Goal: Entertainment & Leisure: Consume media (video, audio)

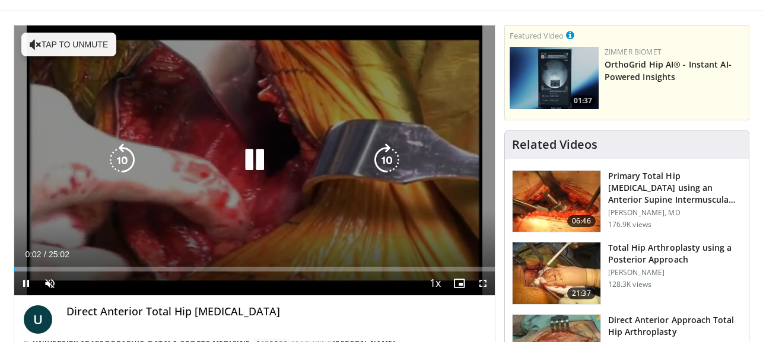
scroll to position [84, 0]
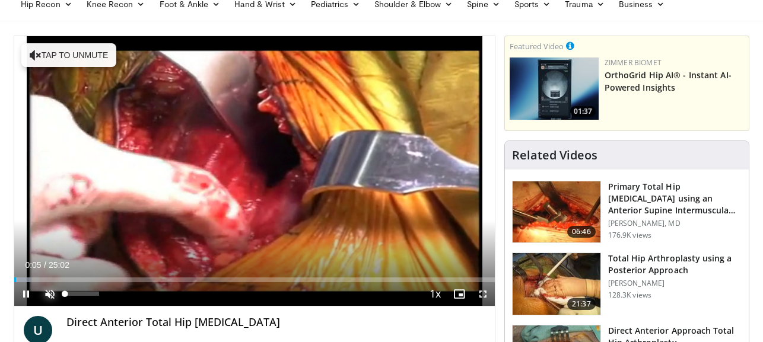
click at [47, 296] on span "Video Player" at bounding box center [50, 294] width 24 height 24
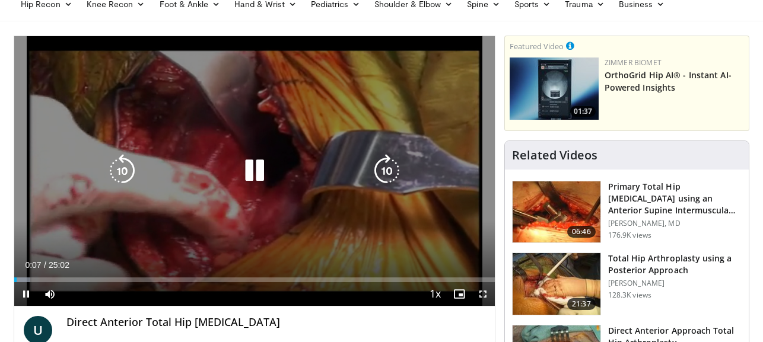
click at [370, 173] on icon "Video Player" at bounding box center [386, 170] width 33 height 33
click at [387, 172] on icon "Video Player" at bounding box center [386, 170] width 33 height 33
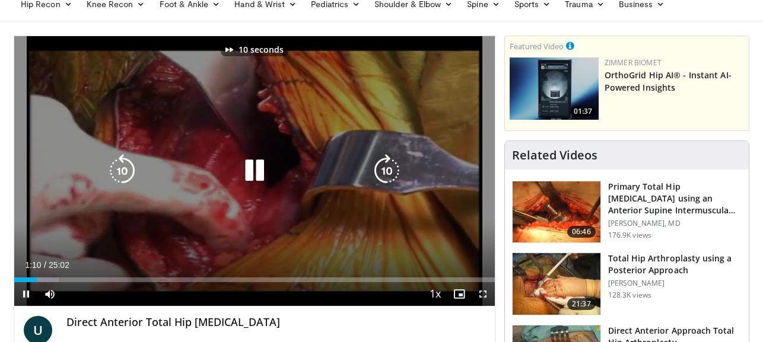
click at [387, 172] on icon "Video Player" at bounding box center [386, 170] width 33 height 33
click at [387, 174] on icon "Video Player" at bounding box center [386, 170] width 33 height 33
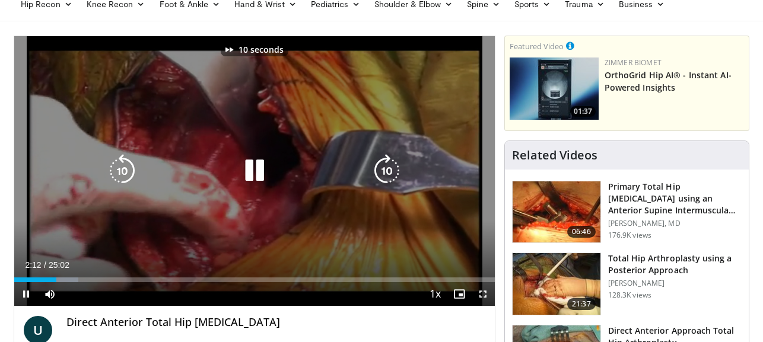
click at [387, 174] on icon "Video Player" at bounding box center [386, 170] width 33 height 33
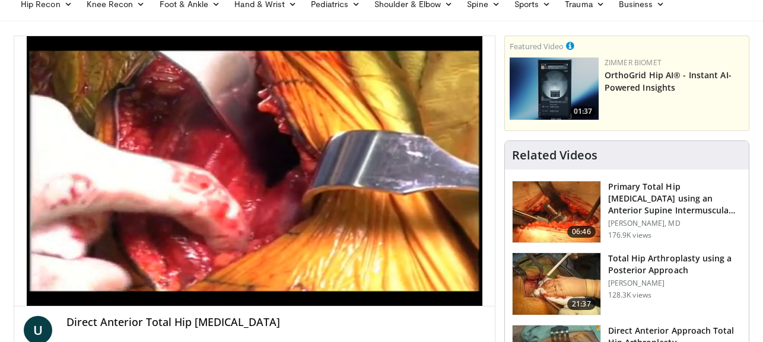
click at [387, 174] on div "20 seconds Tap to unmute" at bounding box center [254, 171] width 481 height 270
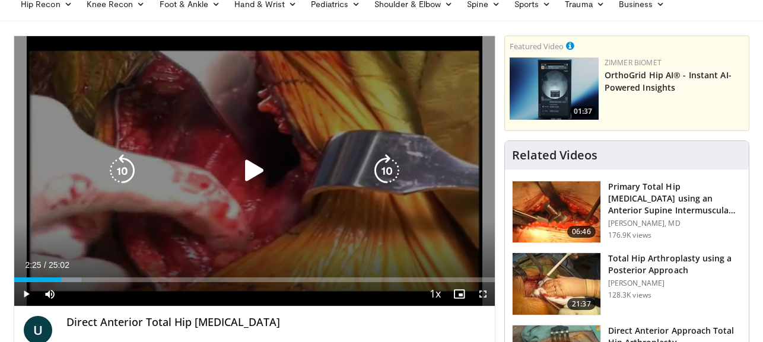
click at [387, 176] on icon "Video Player" at bounding box center [386, 170] width 33 height 33
click at [255, 170] on icon "Video Player" at bounding box center [254, 170] width 33 height 33
click at [387, 168] on icon "Video Player" at bounding box center [386, 170] width 33 height 33
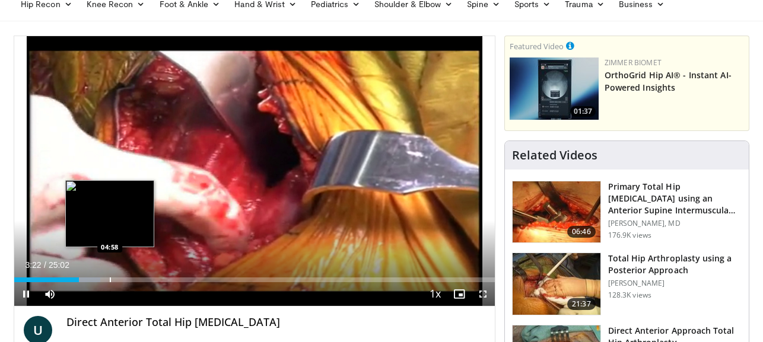
click at [110, 279] on div "Progress Bar" at bounding box center [110, 280] width 1 height 5
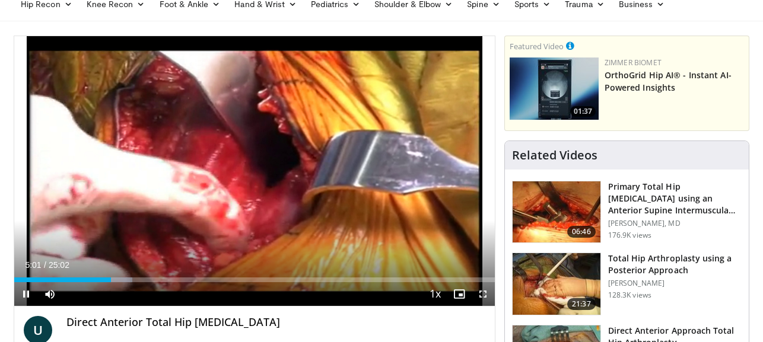
click at [135, 282] on div "Current Time 5:01 / Duration 25:02 Pause Skip Backward Skip Forward Mute Loaded…" at bounding box center [254, 294] width 481 height 24
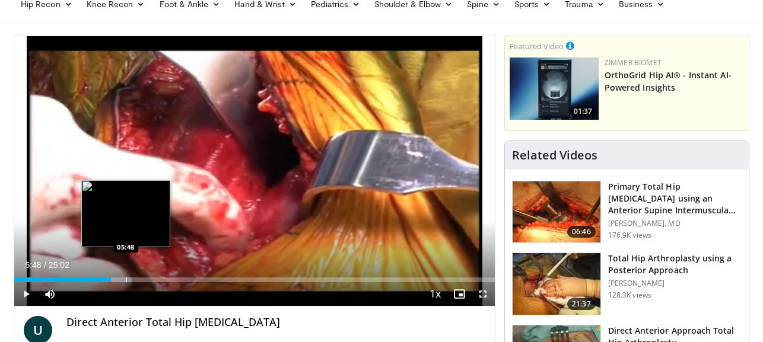
click at [126, 281] on div "Progress Bar" at bounding box center [126, 280] width 1 height 5
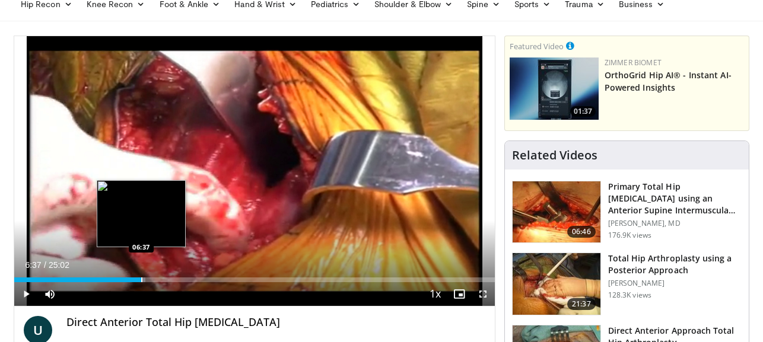
click at [141, 281] on div "Progress Bar" at bounding box center [141, 280] width 1 height 5
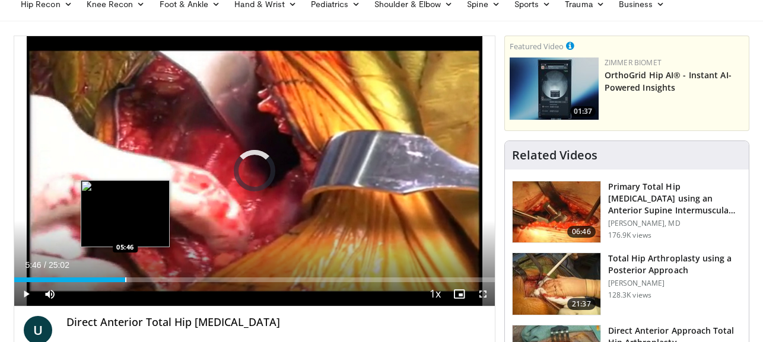
click at [125, 279] on div "Progress Bar" at bounding box center [125, 280] width 1 height 5
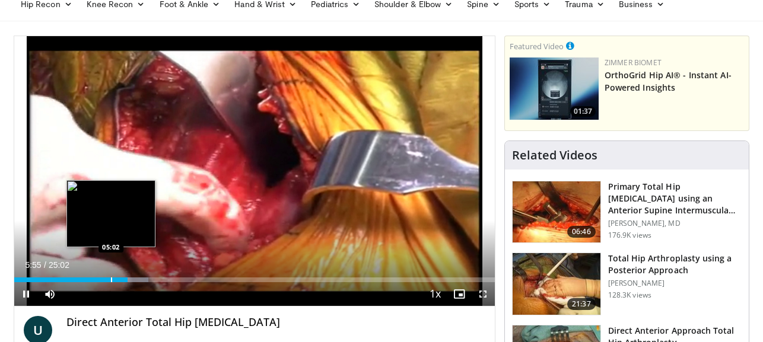
click at [111, 279] on div "Progress Bar" at bounding box center [111, 280] width 1 height 5
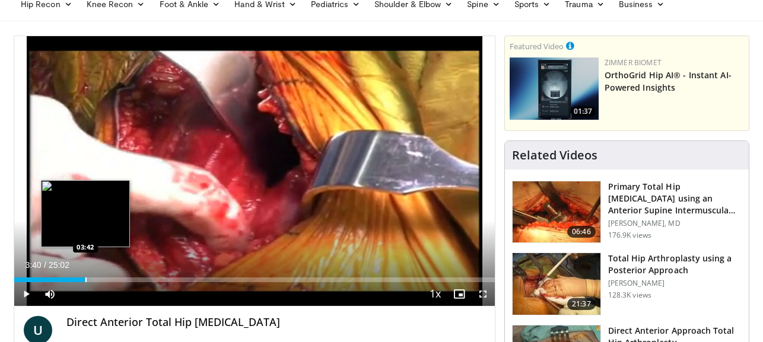
click at [85, 279] on div "Loaded : 15.97% 03:40 03:42" at bounding box center [254, 280] width 481 height 5
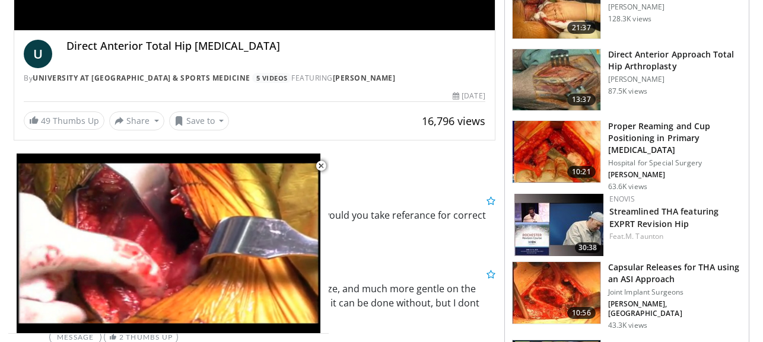
scroll to position [361, 0]
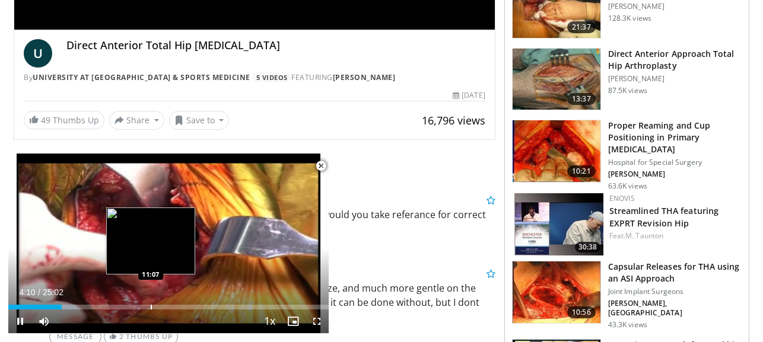
click at [150, 302] on div "Loaded : 21.26% 04:10 11:07" at bounding box center [168, 303] width 320 height 11
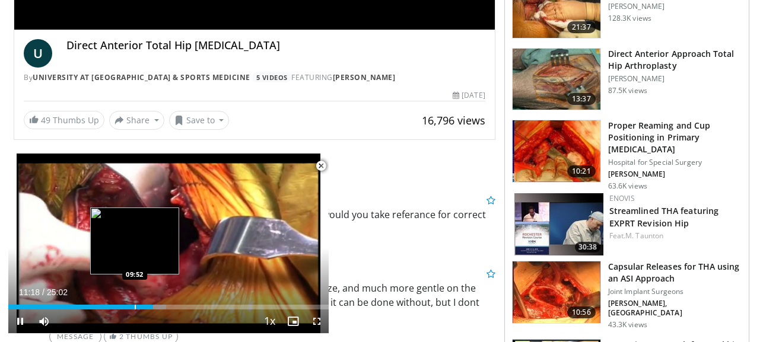
click at [134, 304] on div "Loaded : 49.17% 11:18 09:52" at bounding box center [168, 303] width 320 height 11
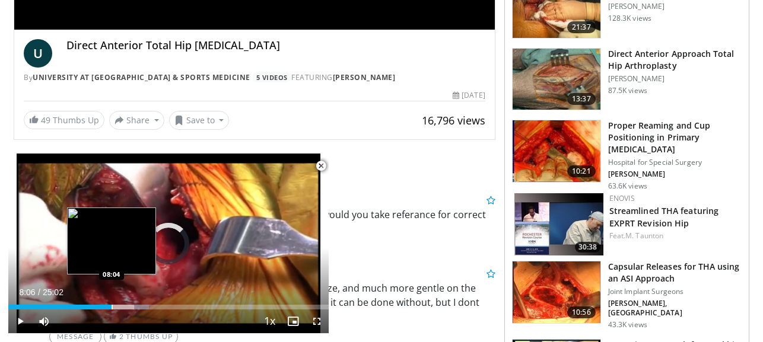
click at [112, 305] on div "Progress Bar" at bounding box center [112, 307] width 1 height 5
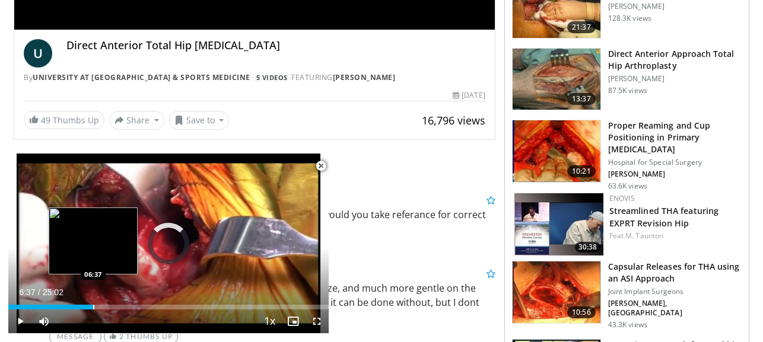
click at [93, 306] on div "Progress Bar" at bounding box center [93, 307] width 1 height 5
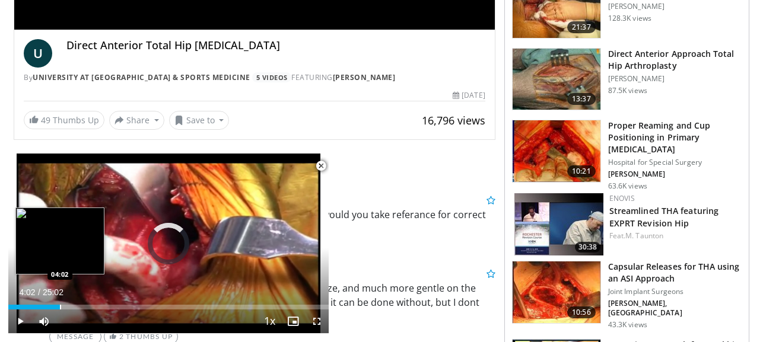
click at [60, 305] on div "Progress Bar" at bounding box center [60, 307] width 1 height 5
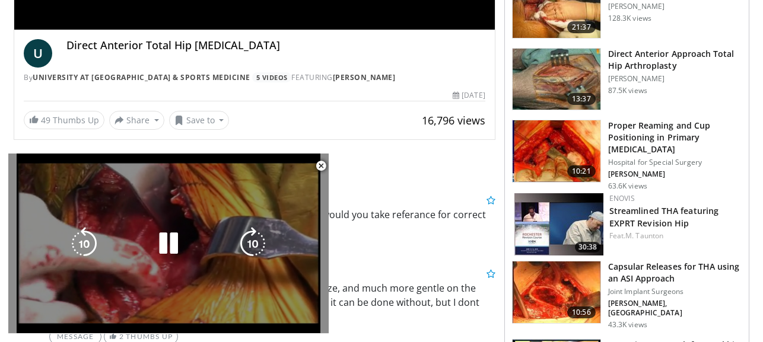
click at [69, 307] on div "20 seconds Tap to unmute" at bounding box center [168, 244] width 320 height 180
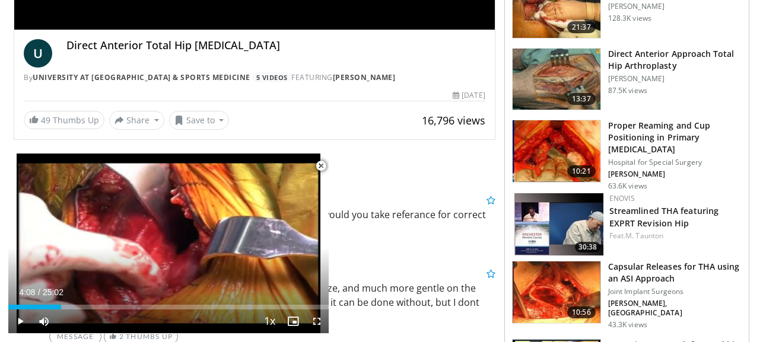
click at [131, 292] on div "Current Time 4:08 / Duration 25:02" at bounding box center [168, 292] width 320 height 11
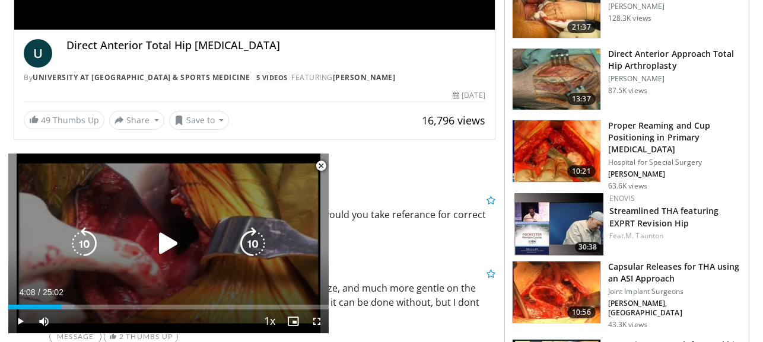
click at [167, 243] on icon "Video Player" at bounding box center [168, 243] width 33 height 33
click at [258, 244] on icon "Video Player" at bounding box center [252, 243] width 33 height 33
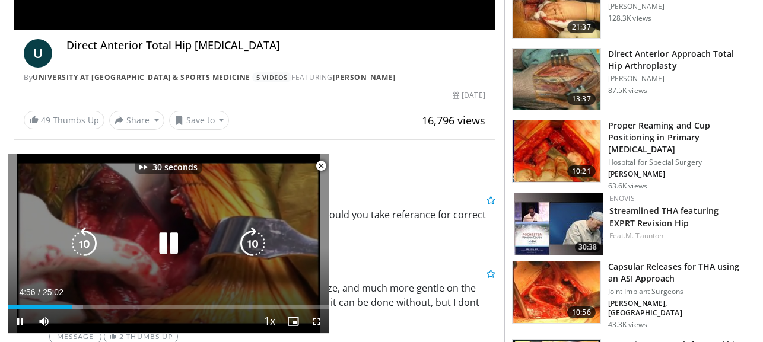
click at [258, 244] on icon "Video Player" at bounding box center [252, 243] width 33 height 33
click at [253, 243] on icon "Video Player" at bounding box center [252, 243] width 33 height 33
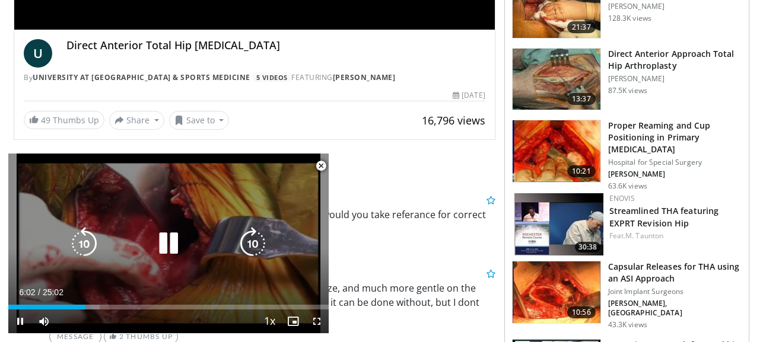
click at [254, 247] on icon "Video Player" at bounding box center [252, 243] width 33 height 33
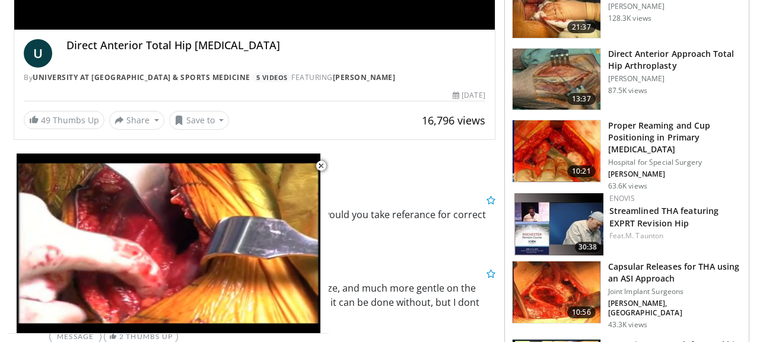
click at [570, 143] on img at bounding box center [557, 151] width 88 height 62
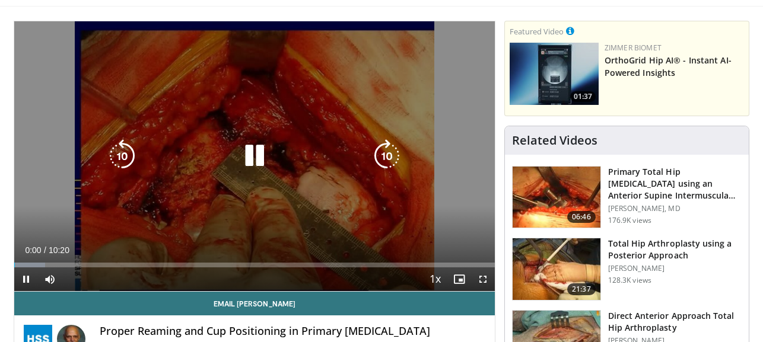
scroll to position [90, 0]
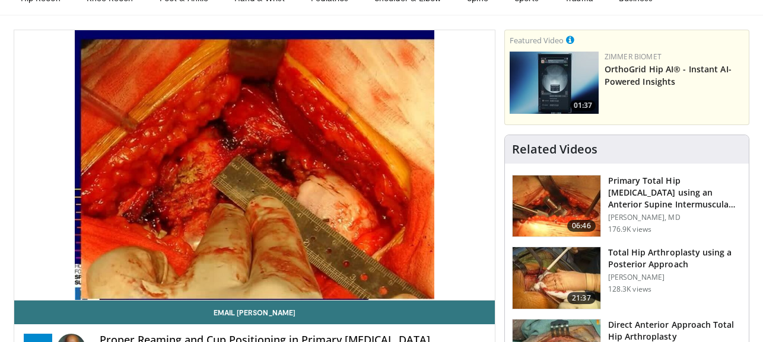
click at [123, 272] on video-js "**********" at bounding box center [254, 165] width 481 height 271
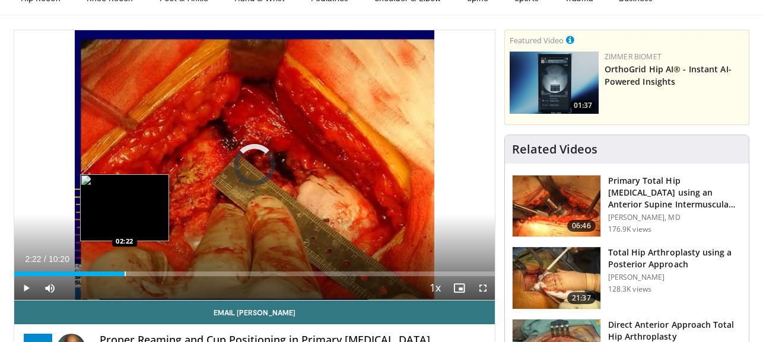
click at [125, 273] on div "Progress Bar" at bounding box center [125, 274] width 1 height 5
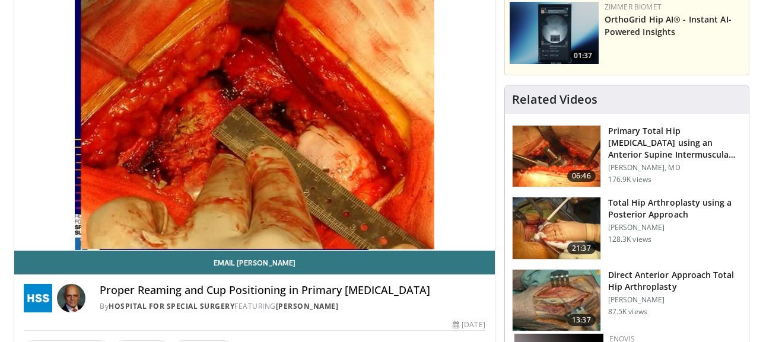
scroll to position [136, 0]
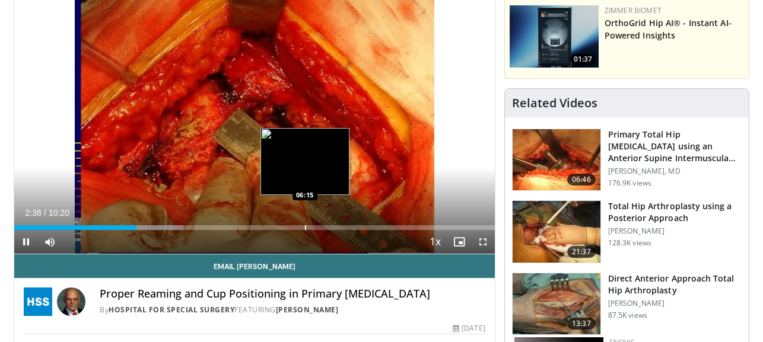
click at [305, 227] on div "Progress Bar" at bounding box center [305, 227] width 1 height 5
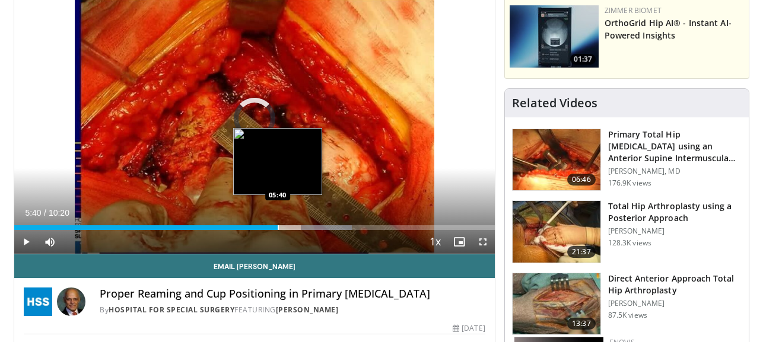
click at [278, 227] on div "Progress Bar" at bounding box center [278, 227] width 1 height 5
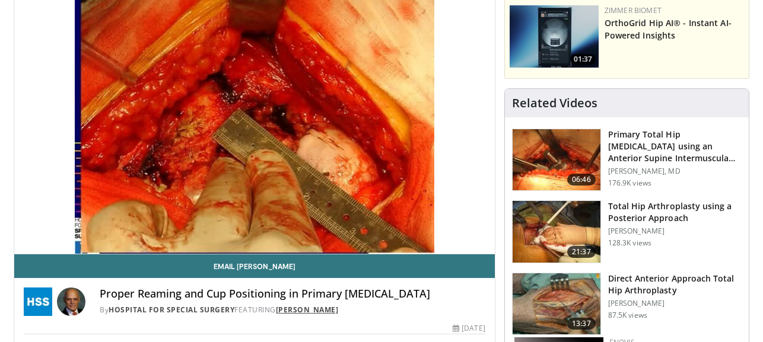
scroll to position [82, 0]
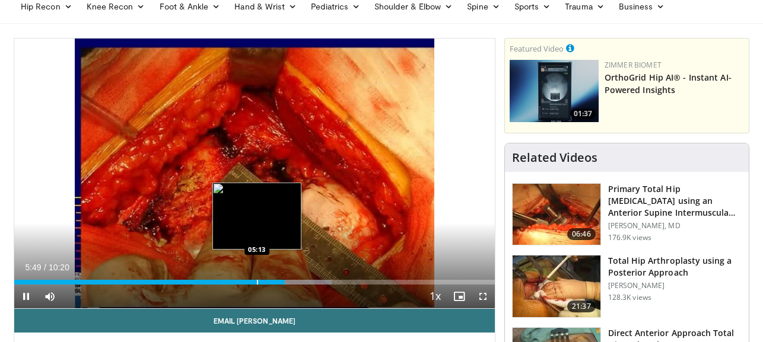
click at [257, 282] on div "Progress Bar" at bounding box center [257, 282] width 1 height 5
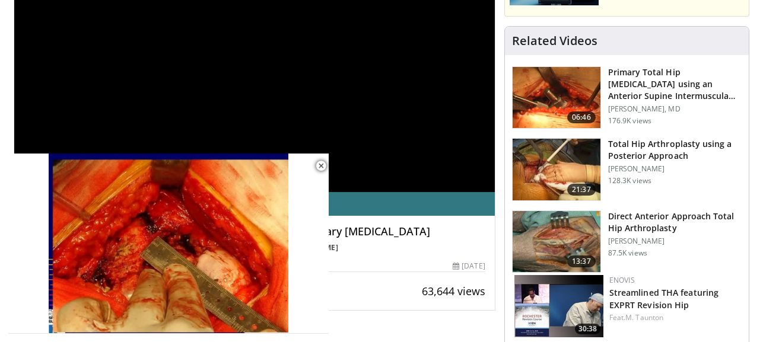
scroll to position [196, 0]
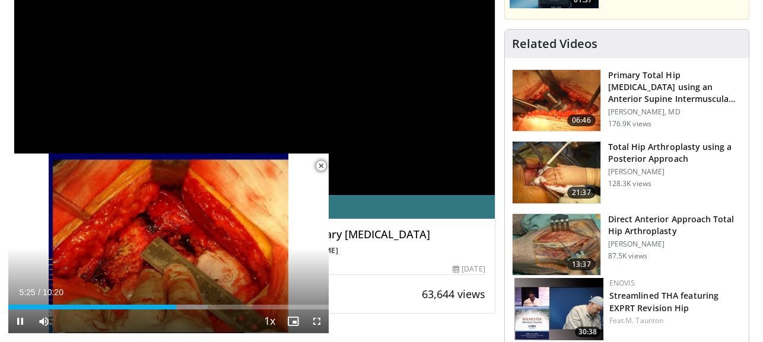
click at [323, 167] on span "Video Player" at bounding box center [321, 166] width 24 height 24
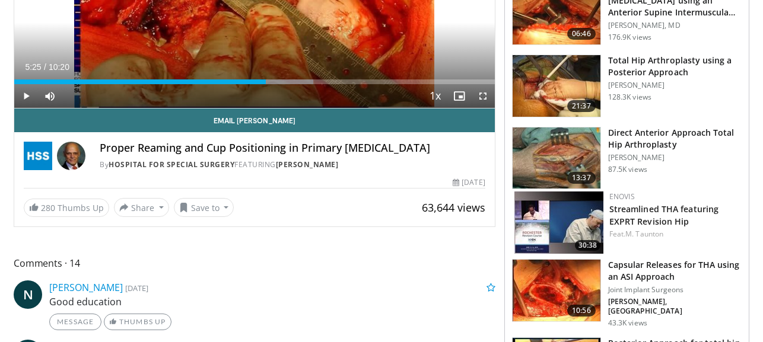
scroll to position [295, 0]
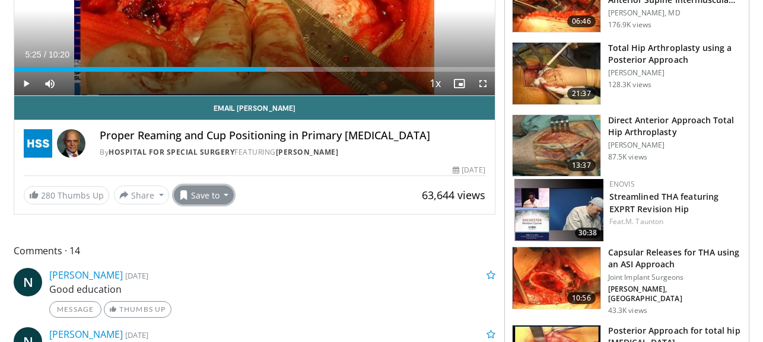
click at [221, 198] on button "Save to" at bounding box center [204, 195] width 61 height 19
click at [219, 270] on em "New Playlist" at bounding box center [213, 268] width 49 height 13
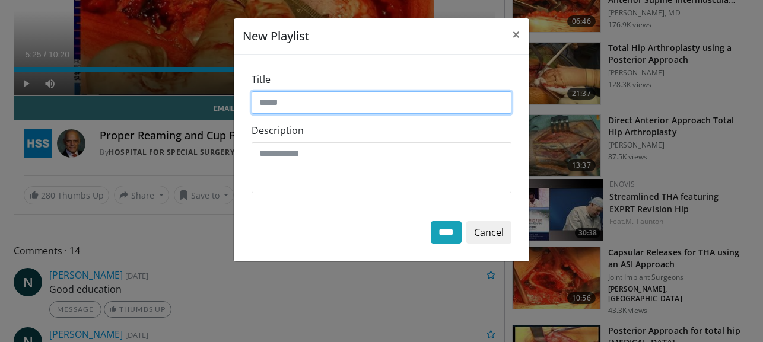
click at [301, 98] on input "Title" at bounding box center [382, 102] width 260 height 23
type input "**********"
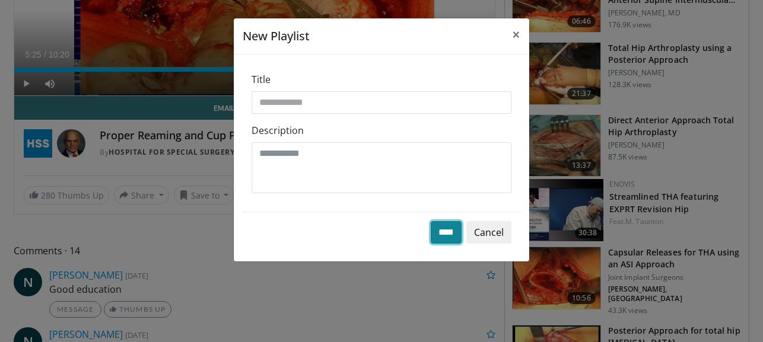
click at [444, 234] on input "****" at bounding box center [446, 232] width 31 height 23
